Goal: Task Accomplishment & Management: Use online tool/utility

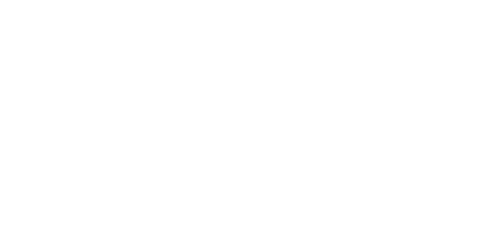
click at [316, 13] on body at bounding box center [245, 115] width 491 height 231
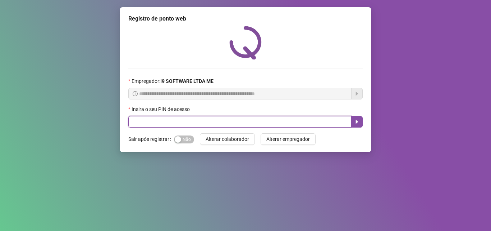
click at [243, 116] on input "text" at bounding box center [239, 122] width 223 height 12
type input "****"
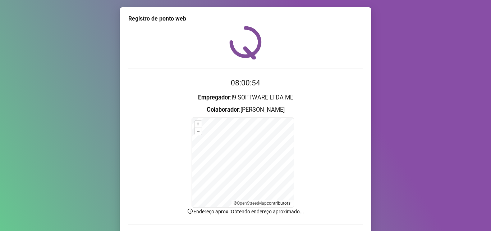
click at [349, 50] on div "08:00:54 Empregador : I9 SOFTWARE LTDA ME Colaborador : [PERSON_NAME] + – ⇧ › ©…" at bounding box center [245, 136] width 235 height 221
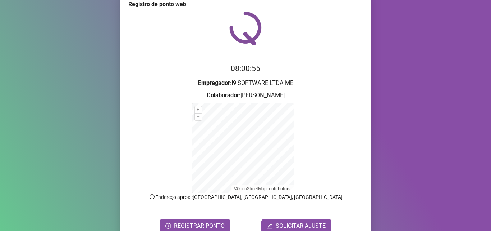
scroll to position [22, 0]
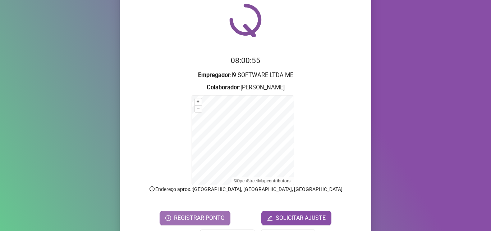
click at [223, 186] on form "08:00:55 Empregador : I9 SOFTWARE LTDA ME Colaborador : VANESSA CATARINE LIMA R…" at bounding box center [245, 140] width 235 height 170
click at [195, 223] on button "REGISTRAR PONTO" at bounding box center [195, 217] width 71 height 14
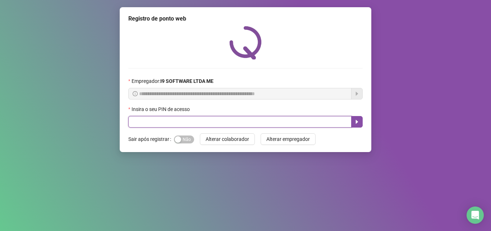
click at [283, 123] on input "text" at bounding box center [239, 122] width 223 height 12
type input "****"
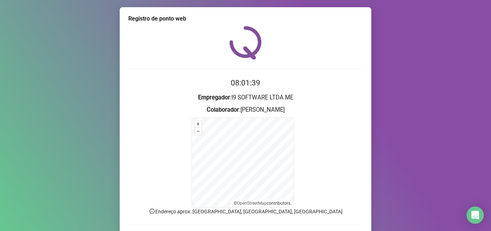
click at [353, 99] on h3 "Empregador : I9 SOFTWARE LTDA ME" at bounding box center [245, 97] width 235 height 9
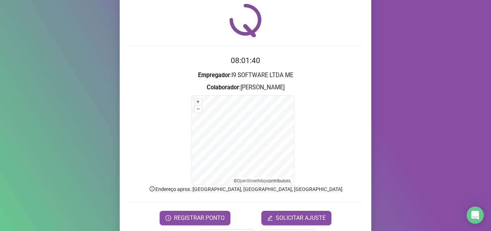
scroll to position [48, 0]
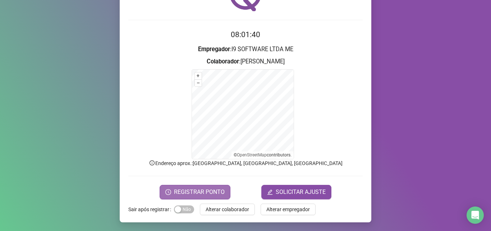
click at [186, 185] on button "REGISTRAR PONTO" at bounding box center [195, 192] width 71 height 14
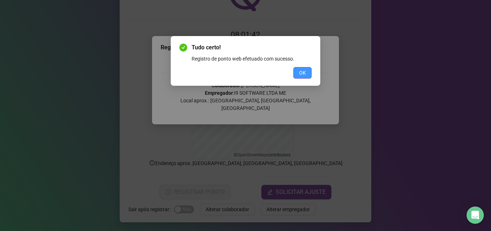
click at [298, 76] on button "OK" at bounding box center [303, 73] width 18 height 12
